Goal: Task Accomplishment & Management: Manage account settings

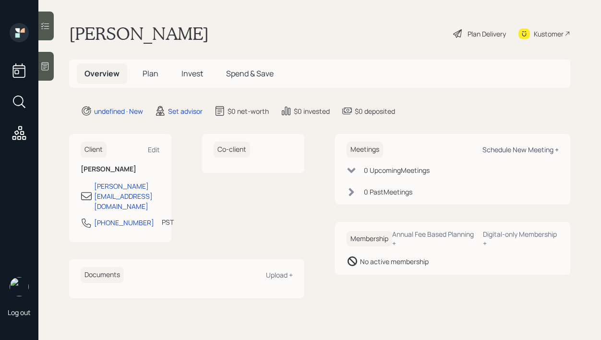
click at [503, 150] on div "Schedule New Meeting +" at bounding box center [520, 149] width 76 height 9
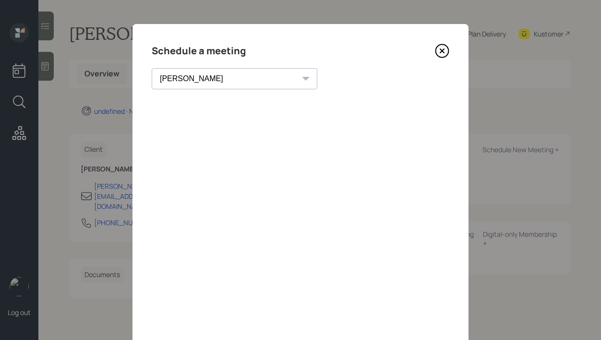
click at [225, 77] on div "[PERSON_NAME] [PERSON_NAME] [PERSON_NAME] [PERSON_NAME] [PERSON_NAME] [PERSON_N…" at bounding box center [234, 78] width 165 height 21
click at [217, 82] on select "[PERSON_NAME] [PERSON_NAME] [PERSON_NAME] [PERSON_NAME] [PERSON_NAME] [PERSON_N…" at bounding box center [234, 78] width 165 height 21
select select "8b79112e-3cfb-44f9-89e7-15267fe946c1"
click at [152, 68] on select "[PERSON_NAME] [PERSON_NAME] [PERSON_NAME] [PERSON_NAME] [PERSON_NAME] [PERSON_N…" at bounding box center [234, 78] width 165 height 21
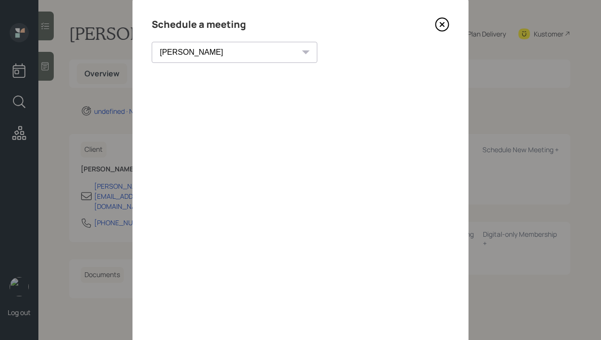
scroll to position [23, 0]
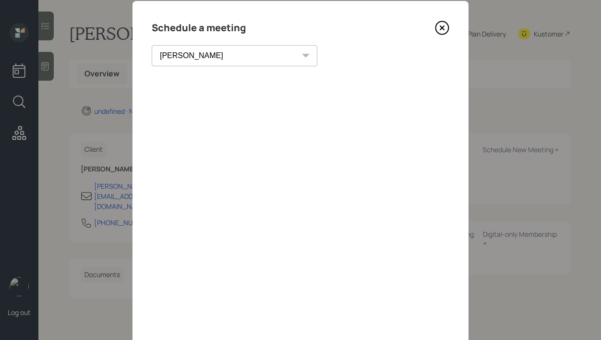
click at [440, 29] on icon at bounding box center [442, 28] width 4 height 4
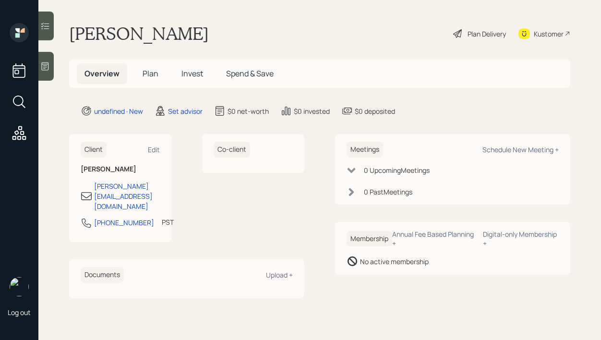
click at [45, 62] on icon at bounding box center [45, 66] width 7 height 8
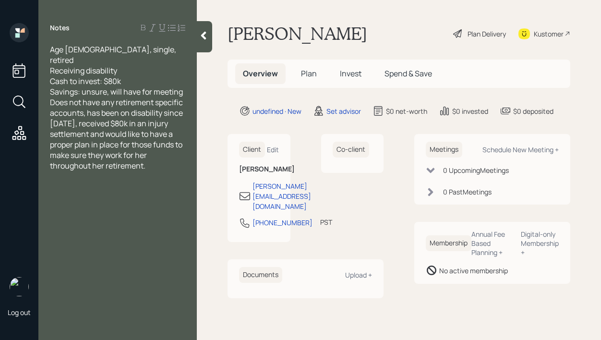
click at [186, 81] on div "Age [DEMOGRAPHIC_DATA], single, retired Receiving disability Cash to invest: $8…" at bounding box center [117, 107] width 158 height 127
click at [183, 86] on div "Savings: unsure, will have for meeting" at bounding box center [117, 91] width 135 height 11
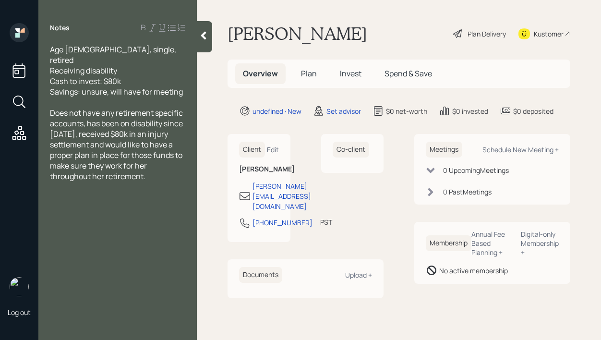
click at [207, 32] on icon at bounding box center [204, 36] width 10 height 10
